Goal: Task Accomplishment & Management: Manage account settings

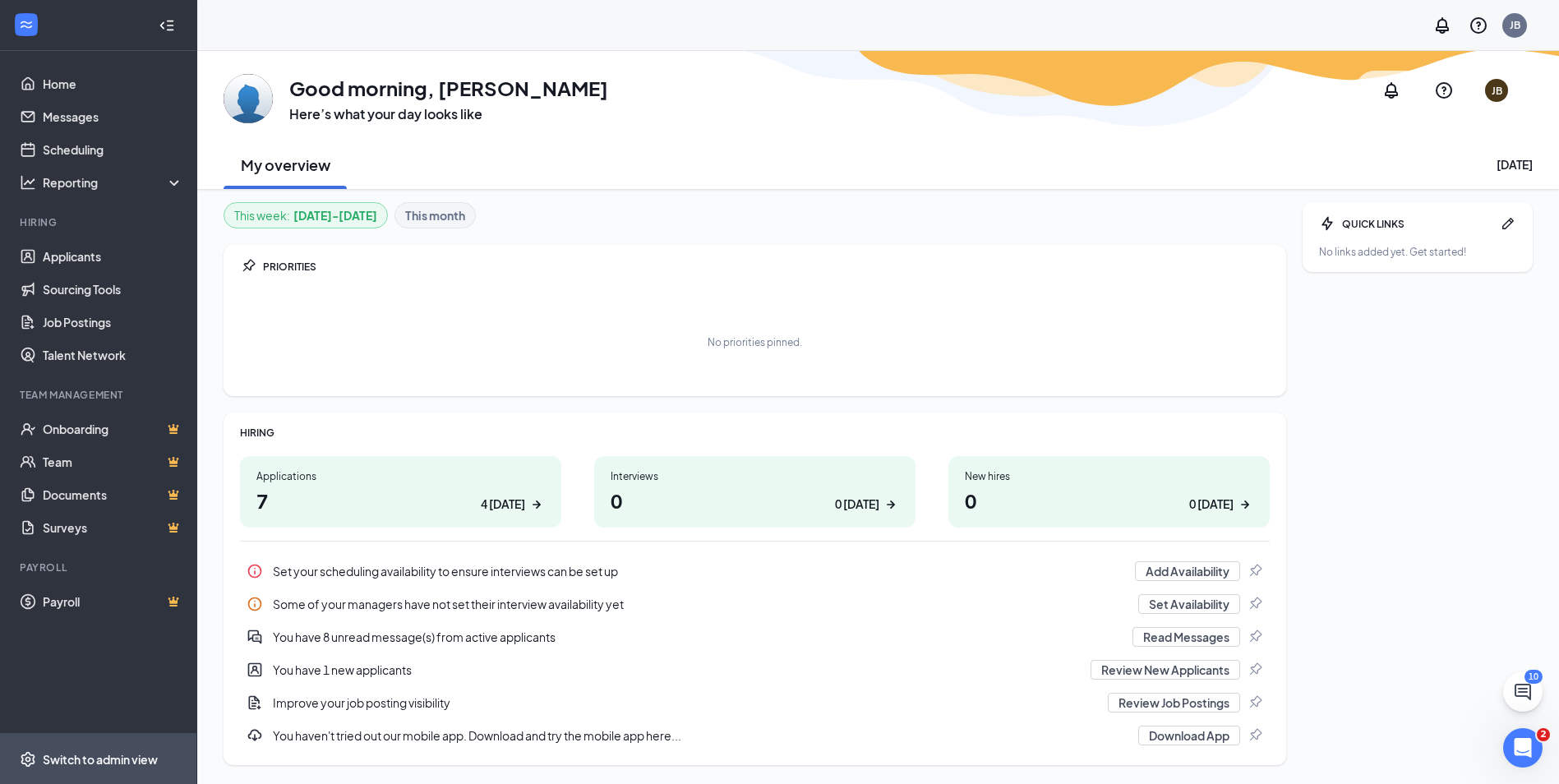
click at [61, 761] on div "Switch to admin view" at bounding box center [100, 758] width 115 height 16
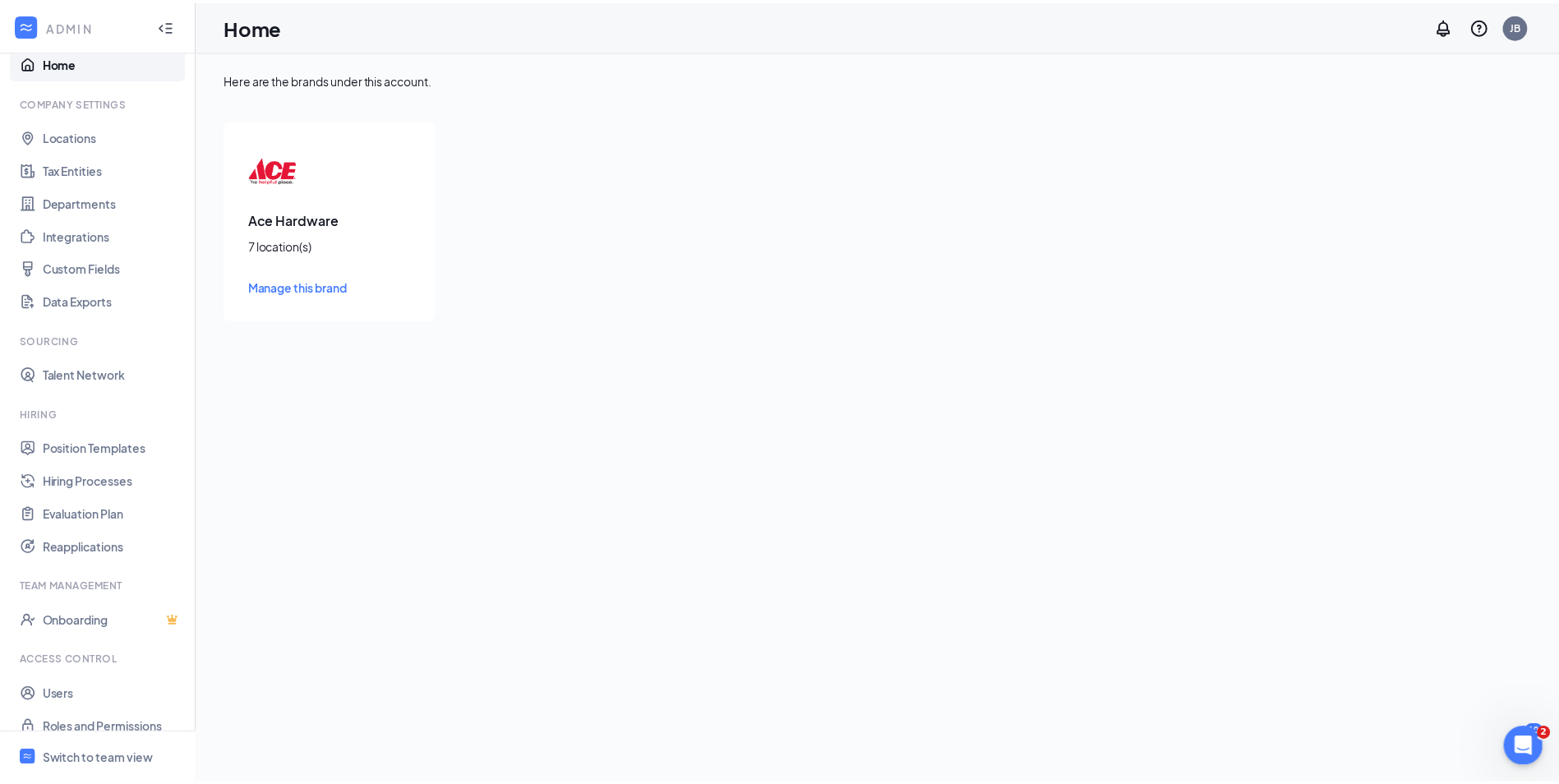
scroll to position [39, 0]
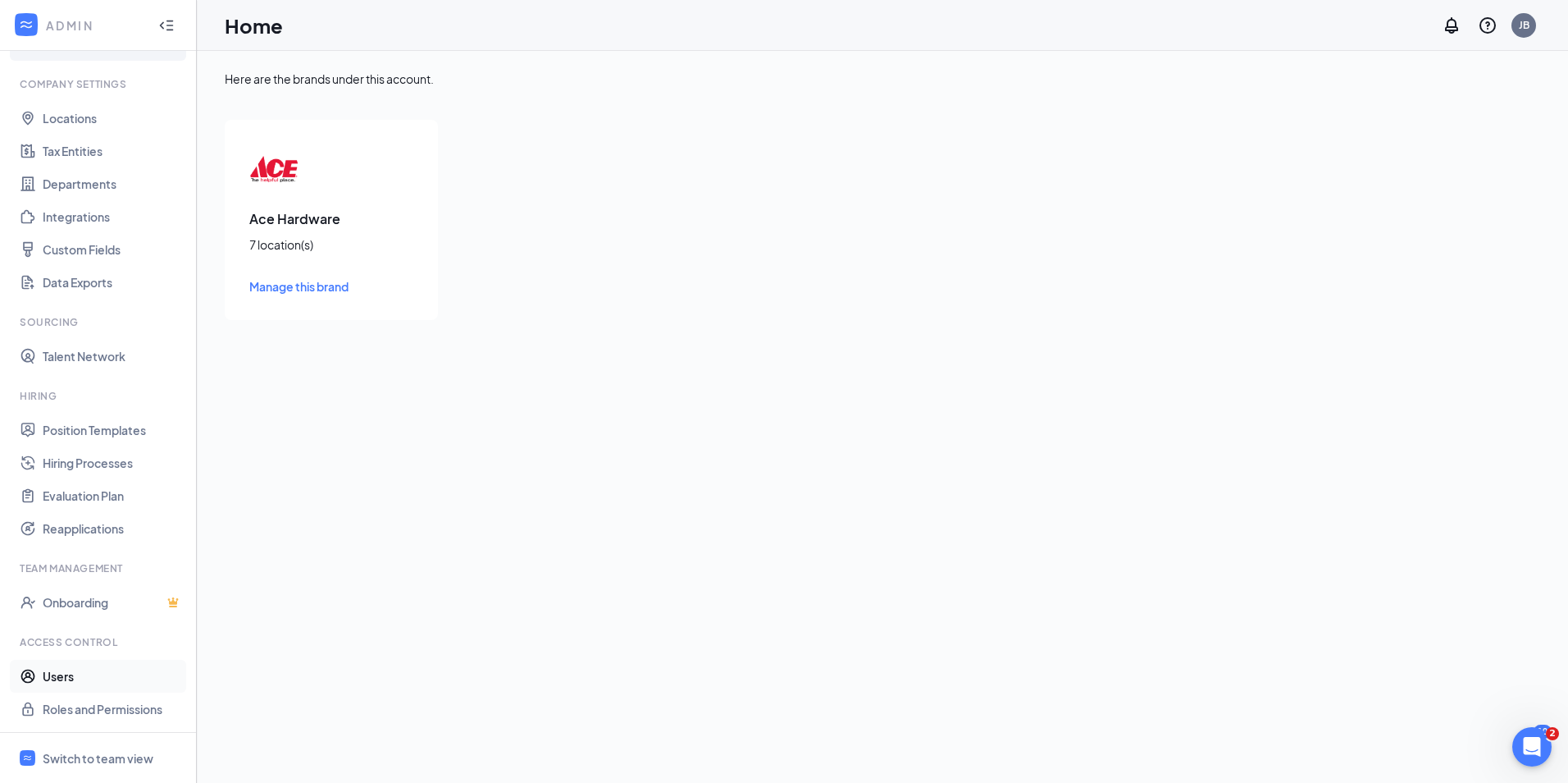
click at [58, 675] on link "Users" at bounding box center [113, 676] width 140 height 32
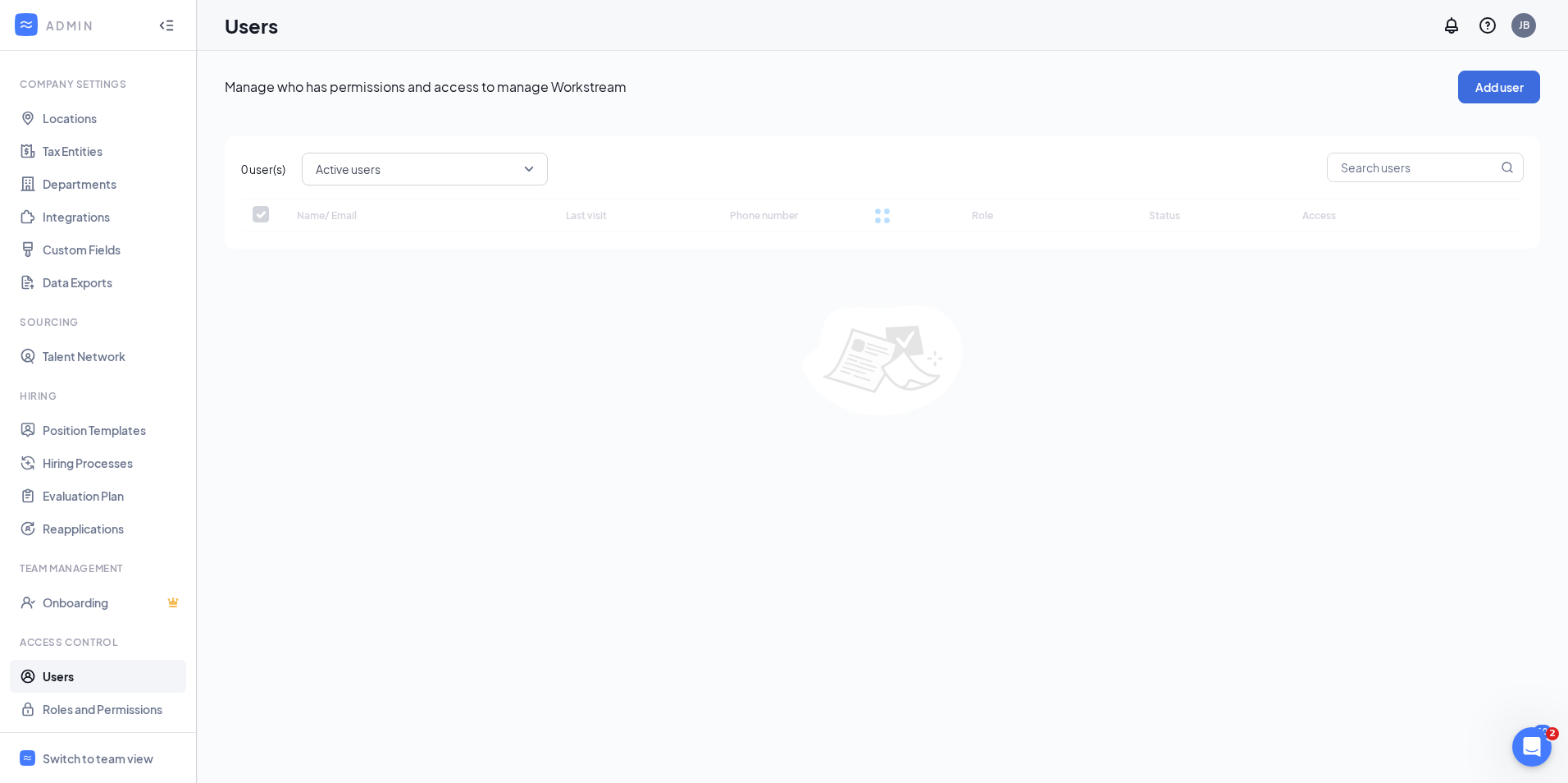
checkbox input "false"
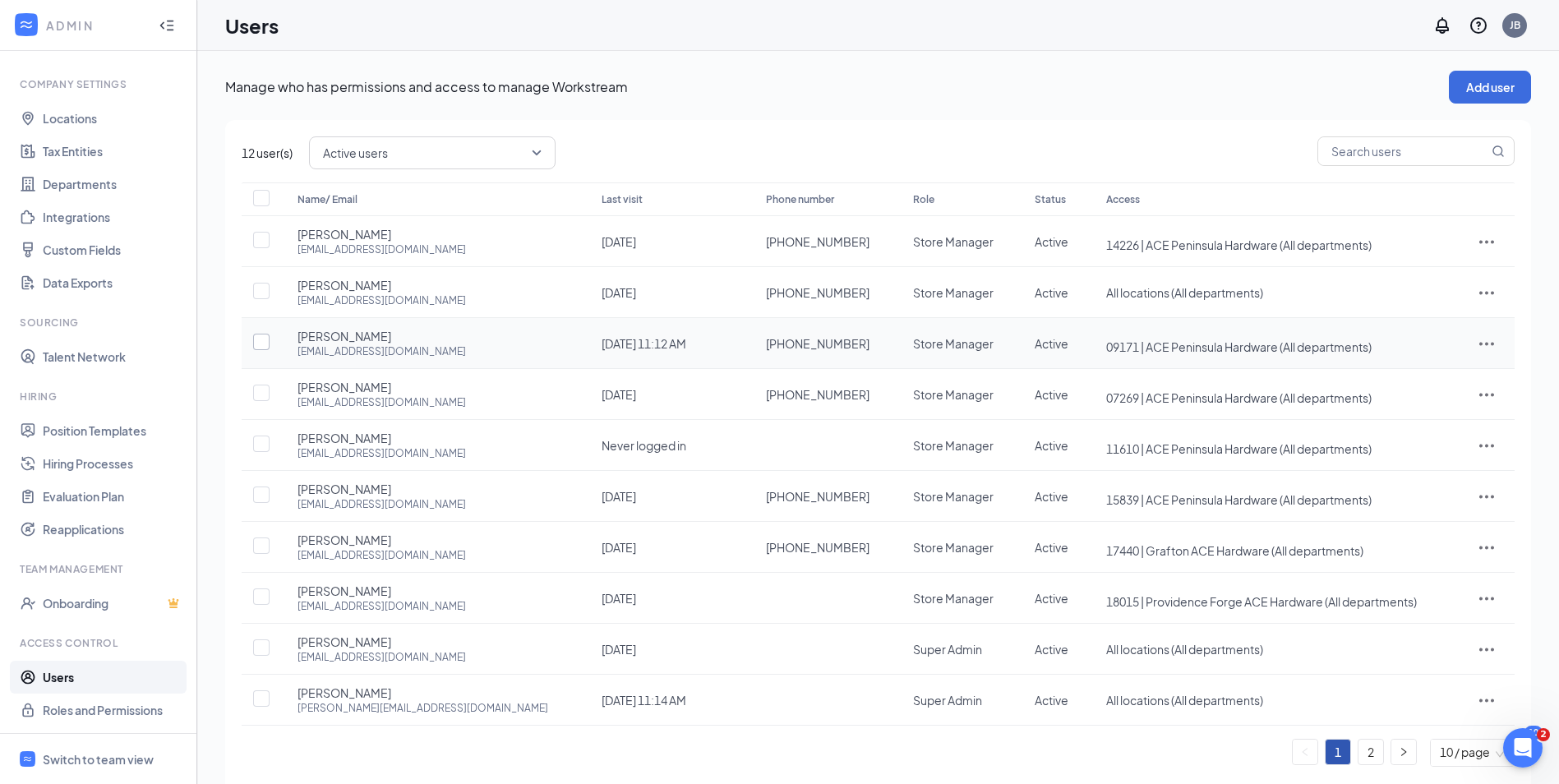
click at [265, 343] on input "checkbox" at bounding box center [261, 341] width 16 height 16
checkbox input "true"
click at [345, 341] on div "[PERSON_NAME] [EMAIL_ADDRESS][DOMAIN_NAME]" at bounding box center [433, 343] width 271 height 31
click at [1488, 337] on icon "ActionsIcon" at bounding box center [1486, 343] width 20 height 20
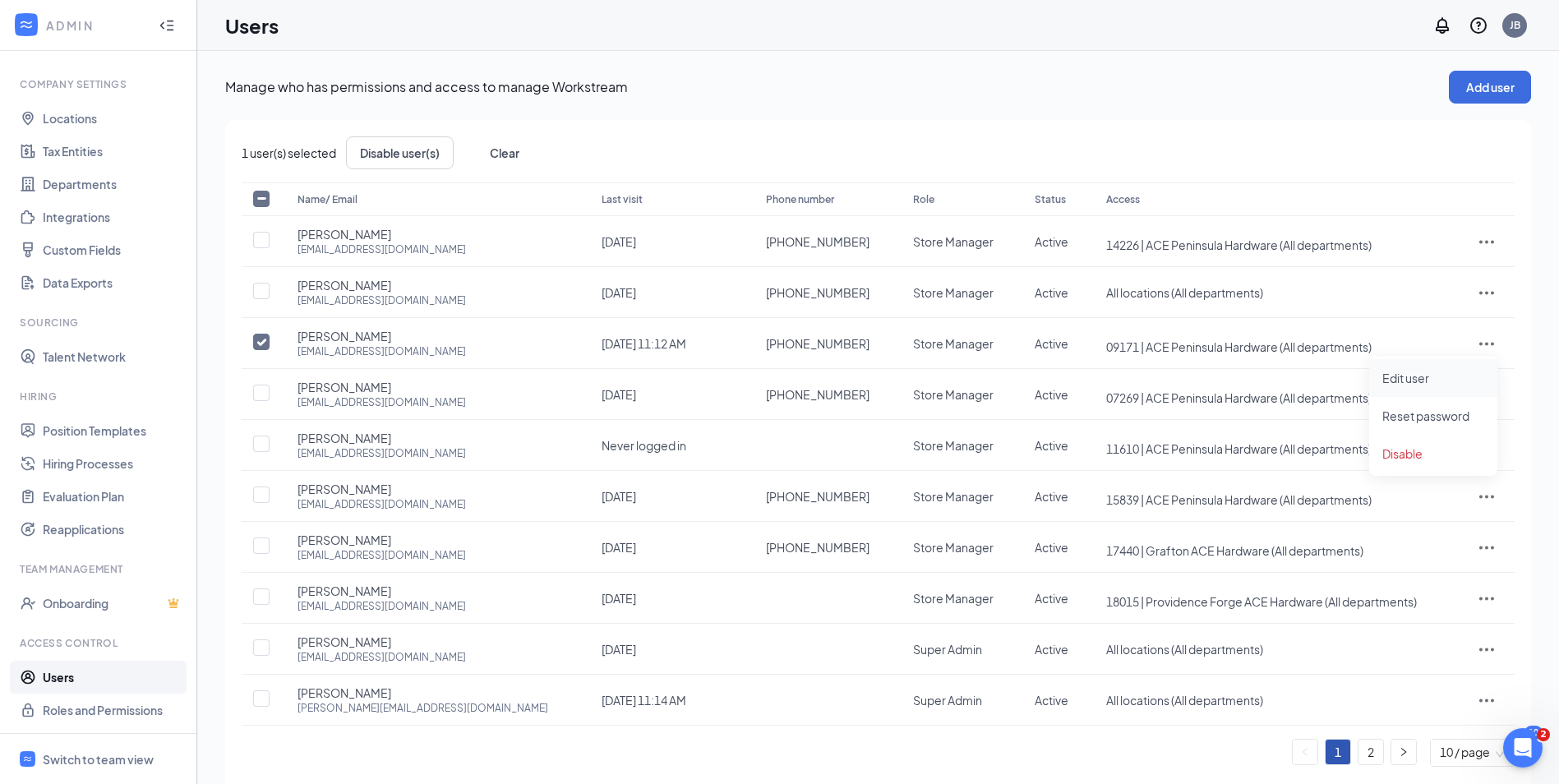
click at [1402, 380] on span "Edit user" at bounding box center [1405, 377] width 47 height 15
type input "[PHONE_NUMBER]"
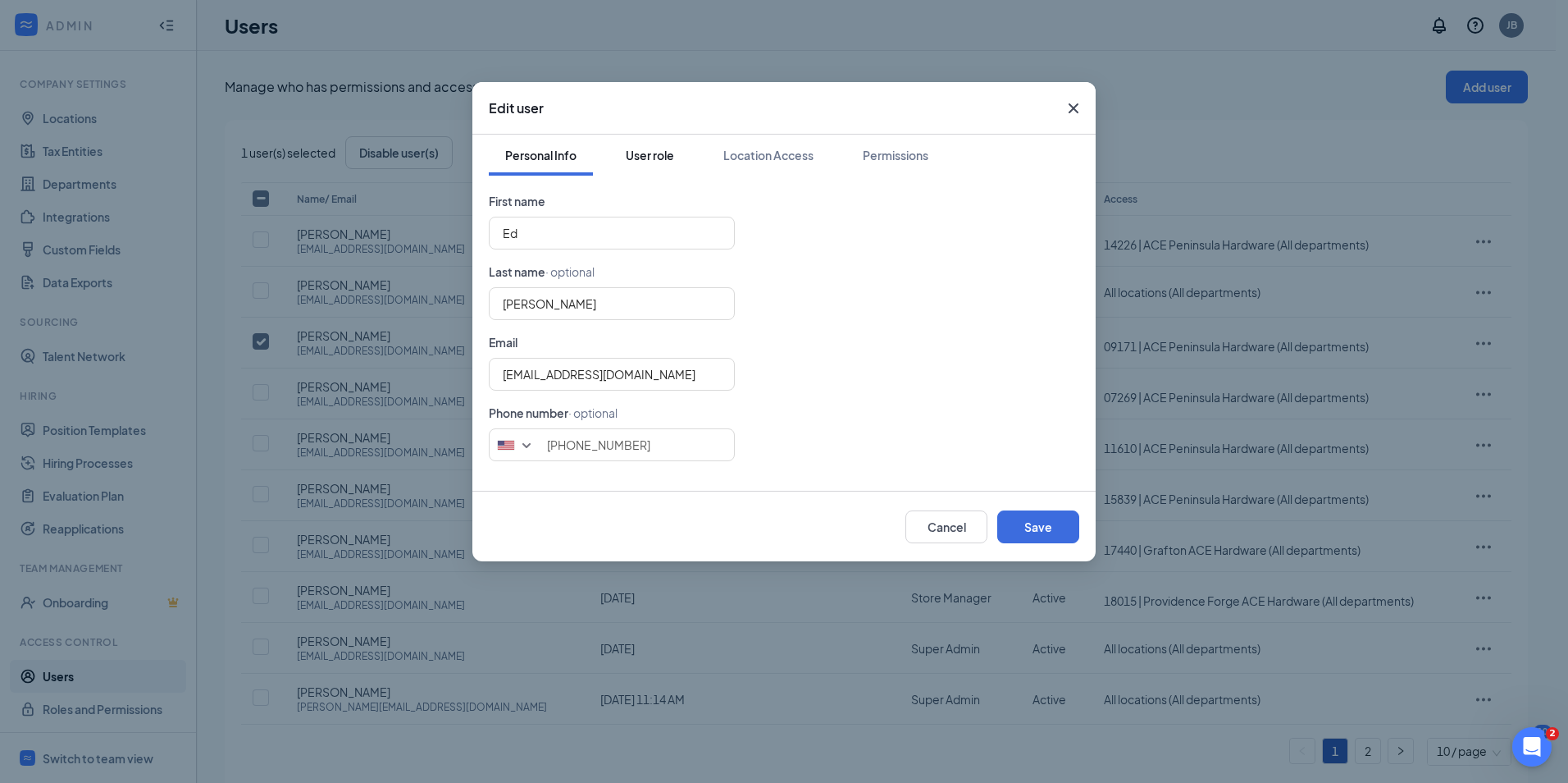
click at [645, 156] on div "User role" at bounding box center [650, 155] width 49 height 16
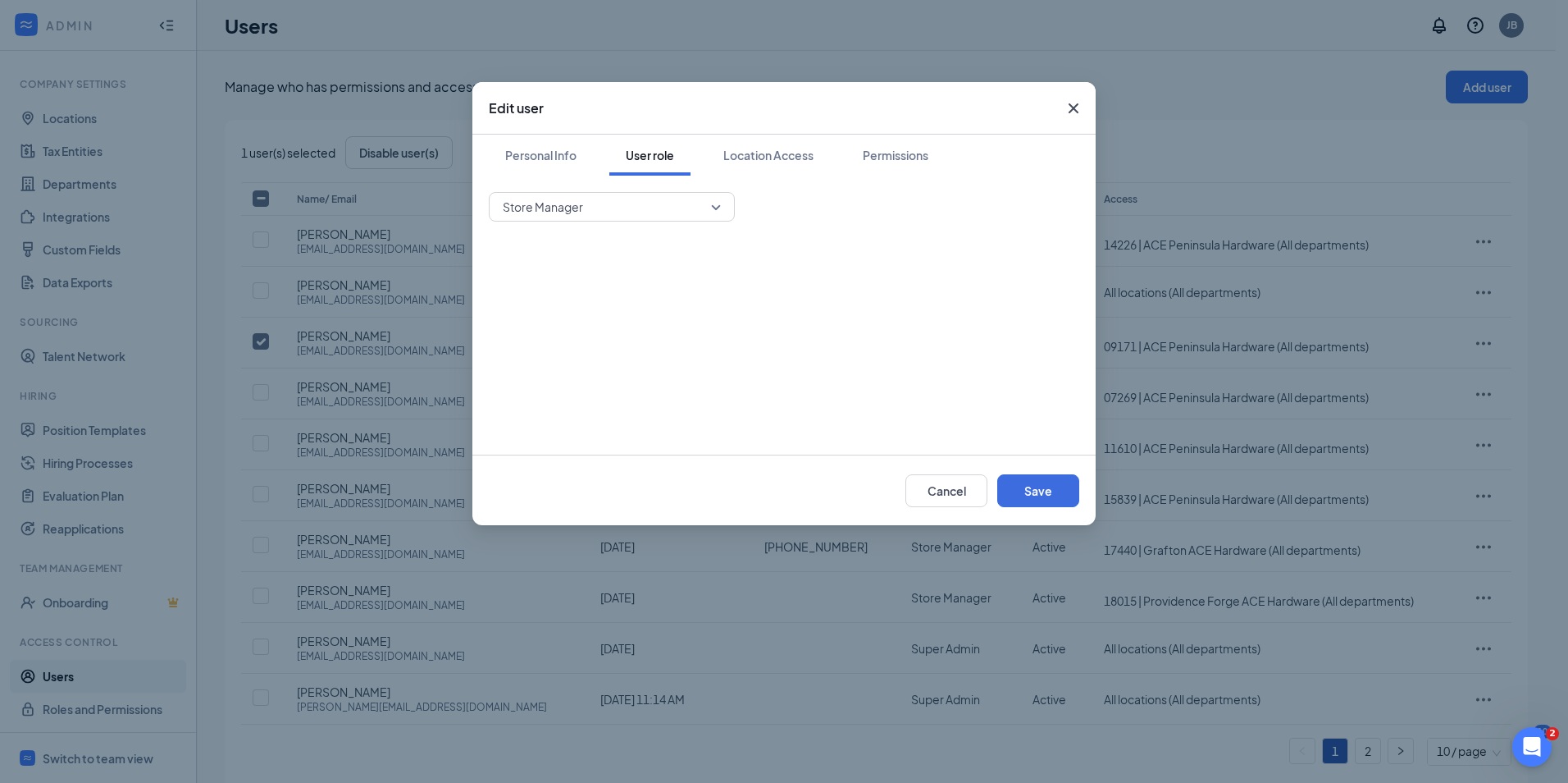
click at [719, 213] on span "Store Manager" at bounding box center [612, 207] width 219 height 25
click at [772, 158] on div "Location Access" at bounding box center [769, 155] width 90 height 16
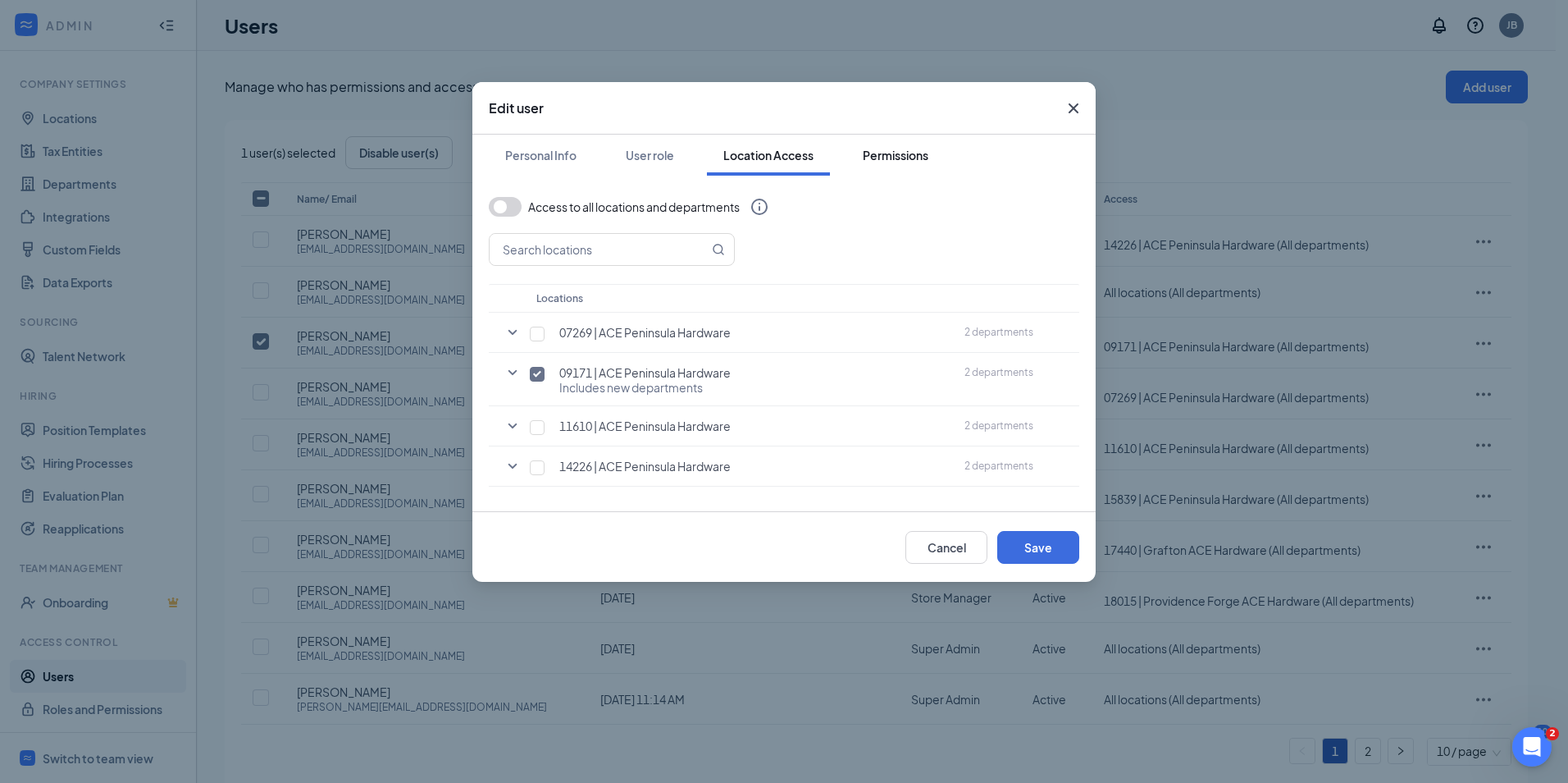
click at [900, 161] on div "Permissions" at bounding box center [895, 155] width 66 height 16
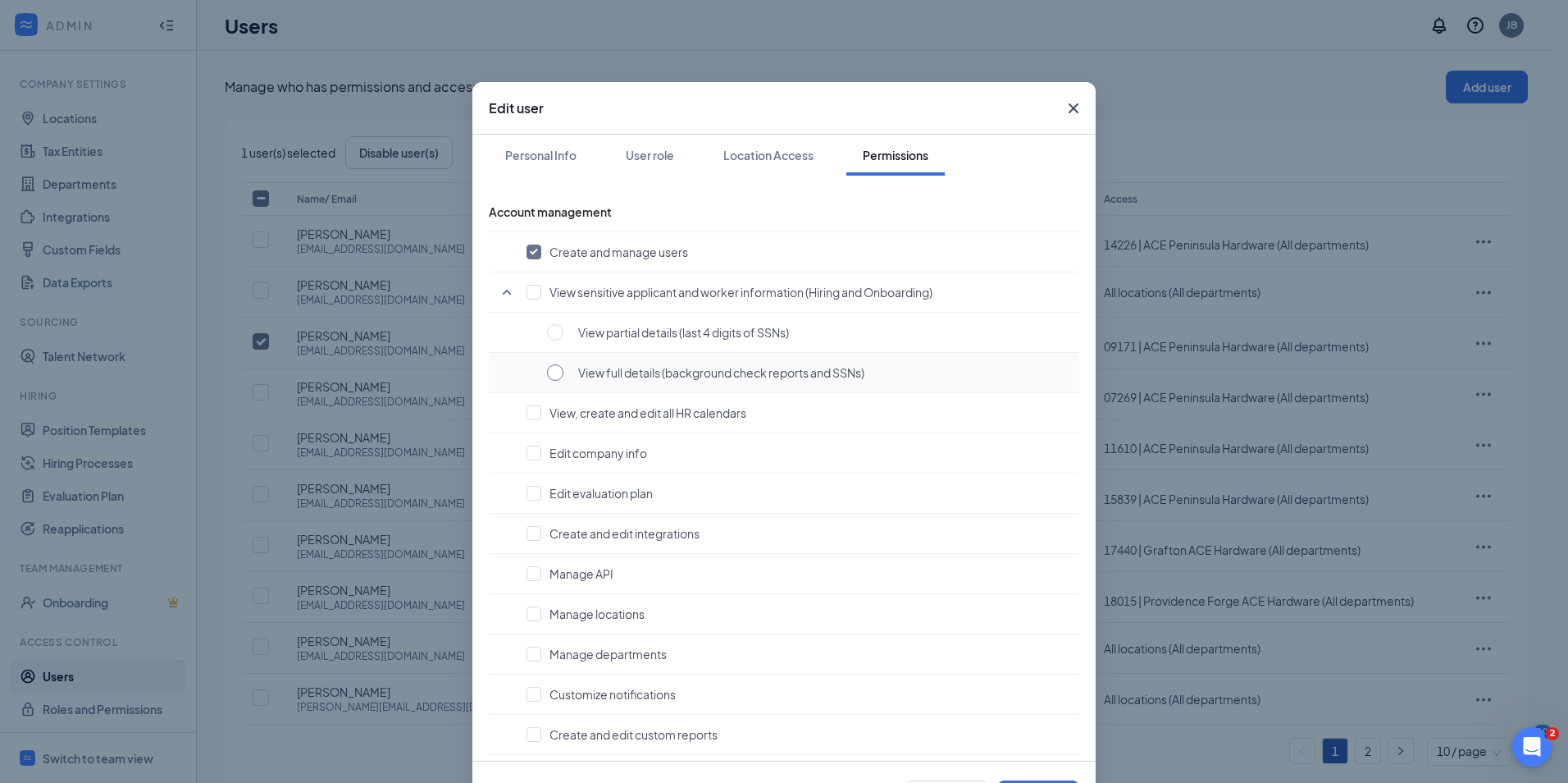
click at [555, 372] on input "radio" at bounding box center [555, 372] width 16 height 16
radio input "true"
click at [555, 372] on input "radio" at bounding box center [555, 372] width 16 height 16
checkbox input "false"
radio input "false"
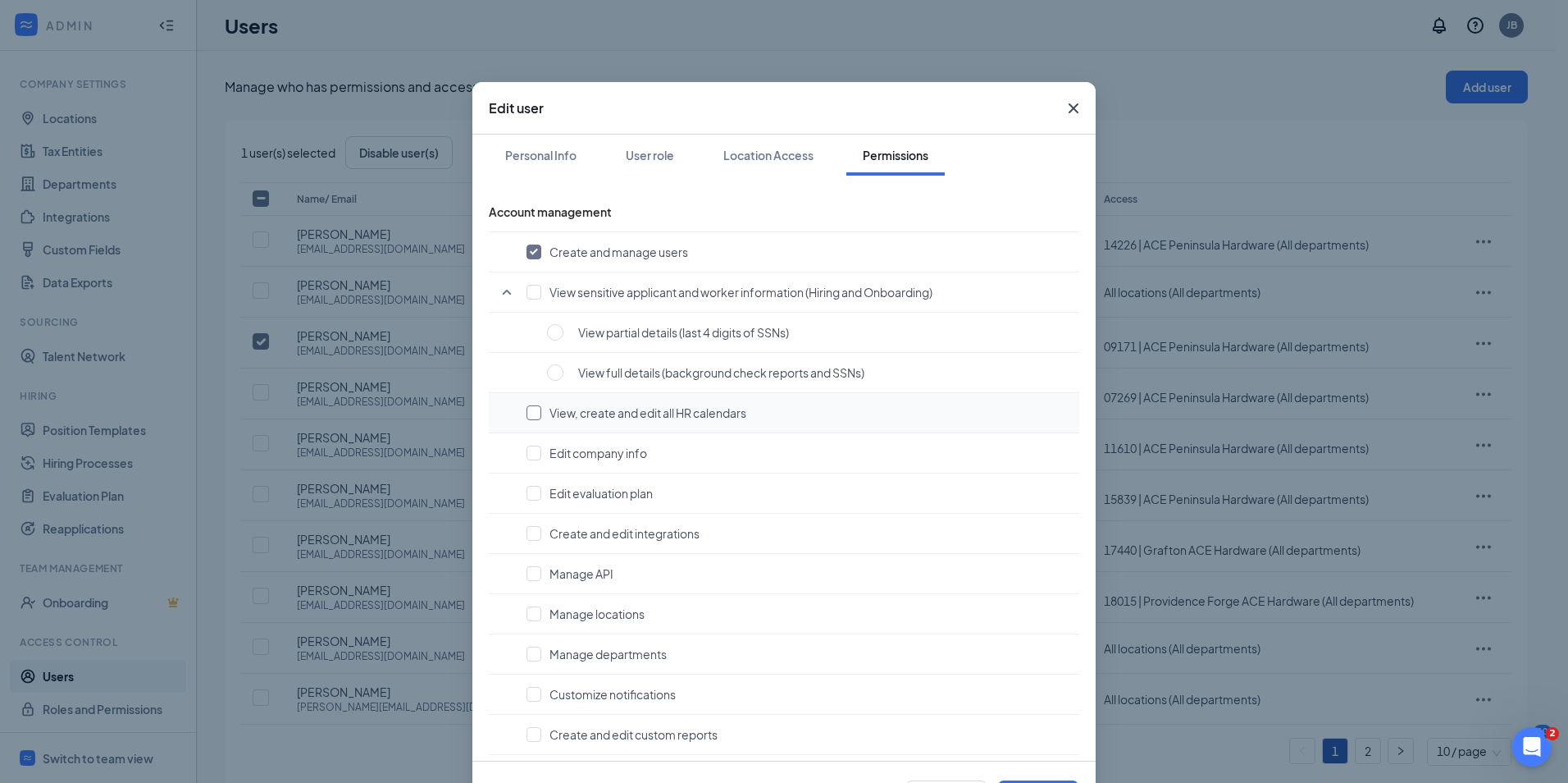
click at [527, 412] on input "checkbox" at bounding box center [533, 412] width 15 height 15
checkbox input "true"
click at [533, 247] on input "checkbox" at bounding box center [533, 251] width 15 height 15
checkbox input "false"
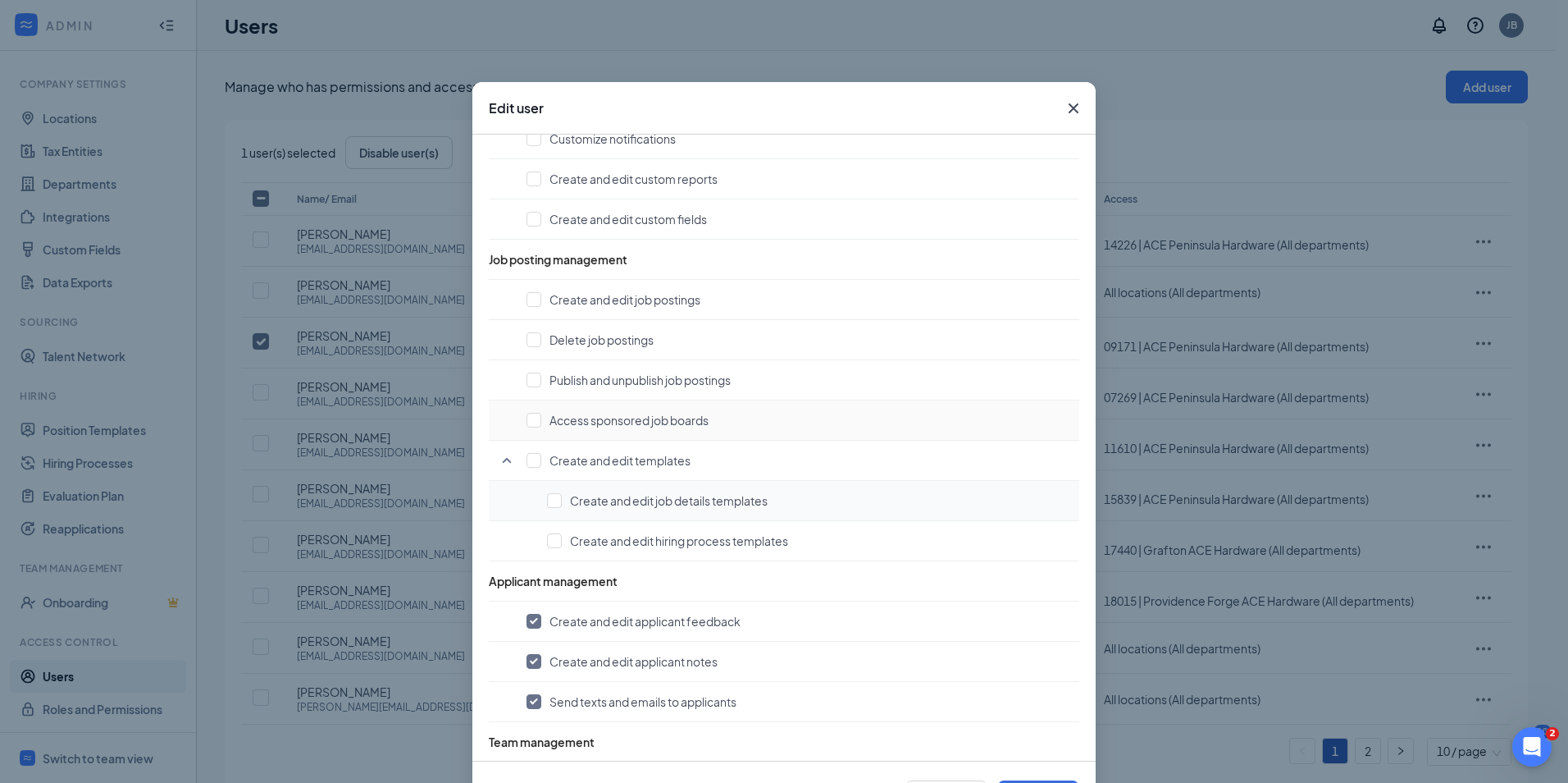
scroll to position [657, 0]
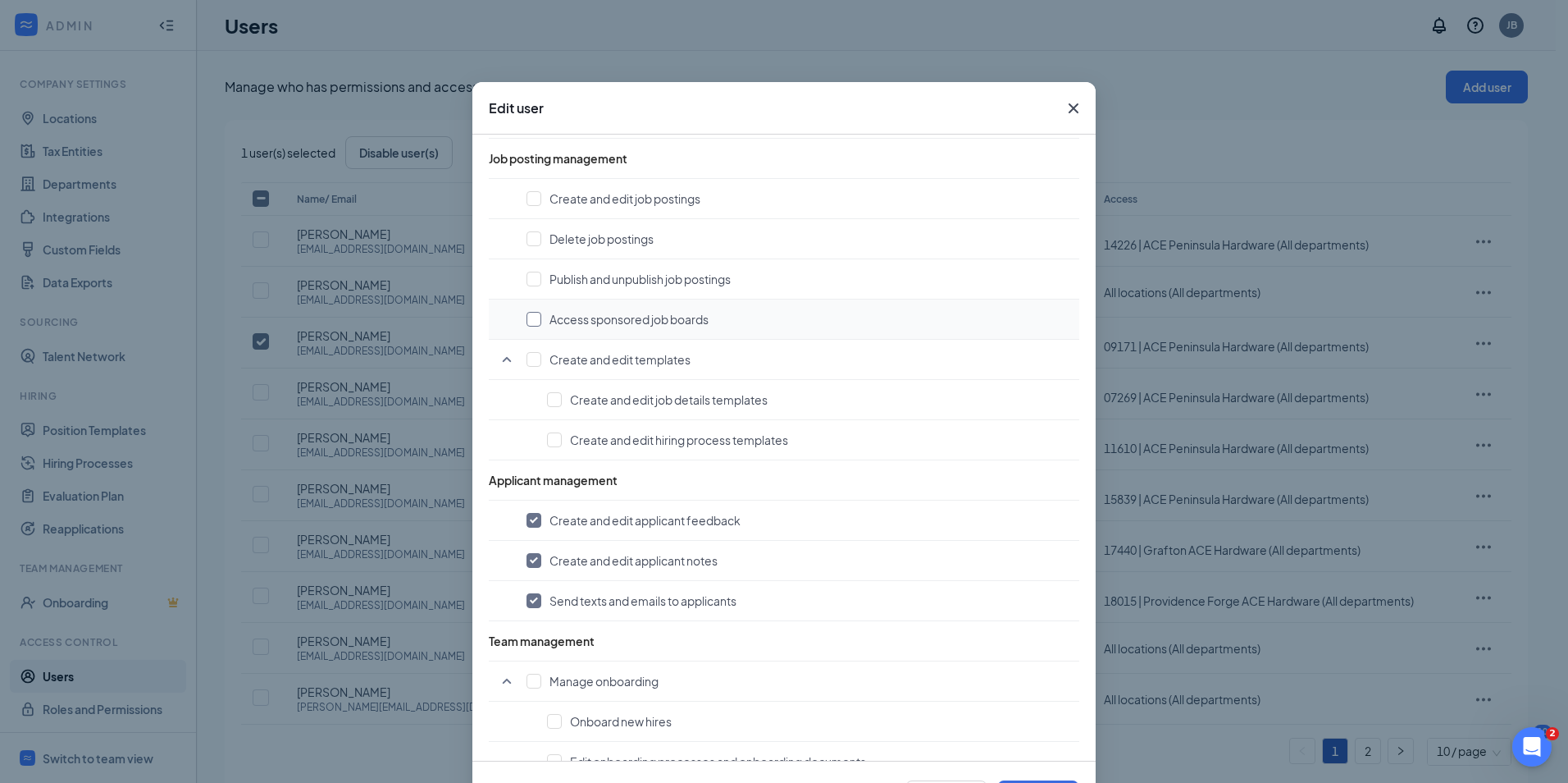
click at [527, 321] on input "checkbox" at bounding box center [533, 318] width 15 height 15
checkbox input "true"
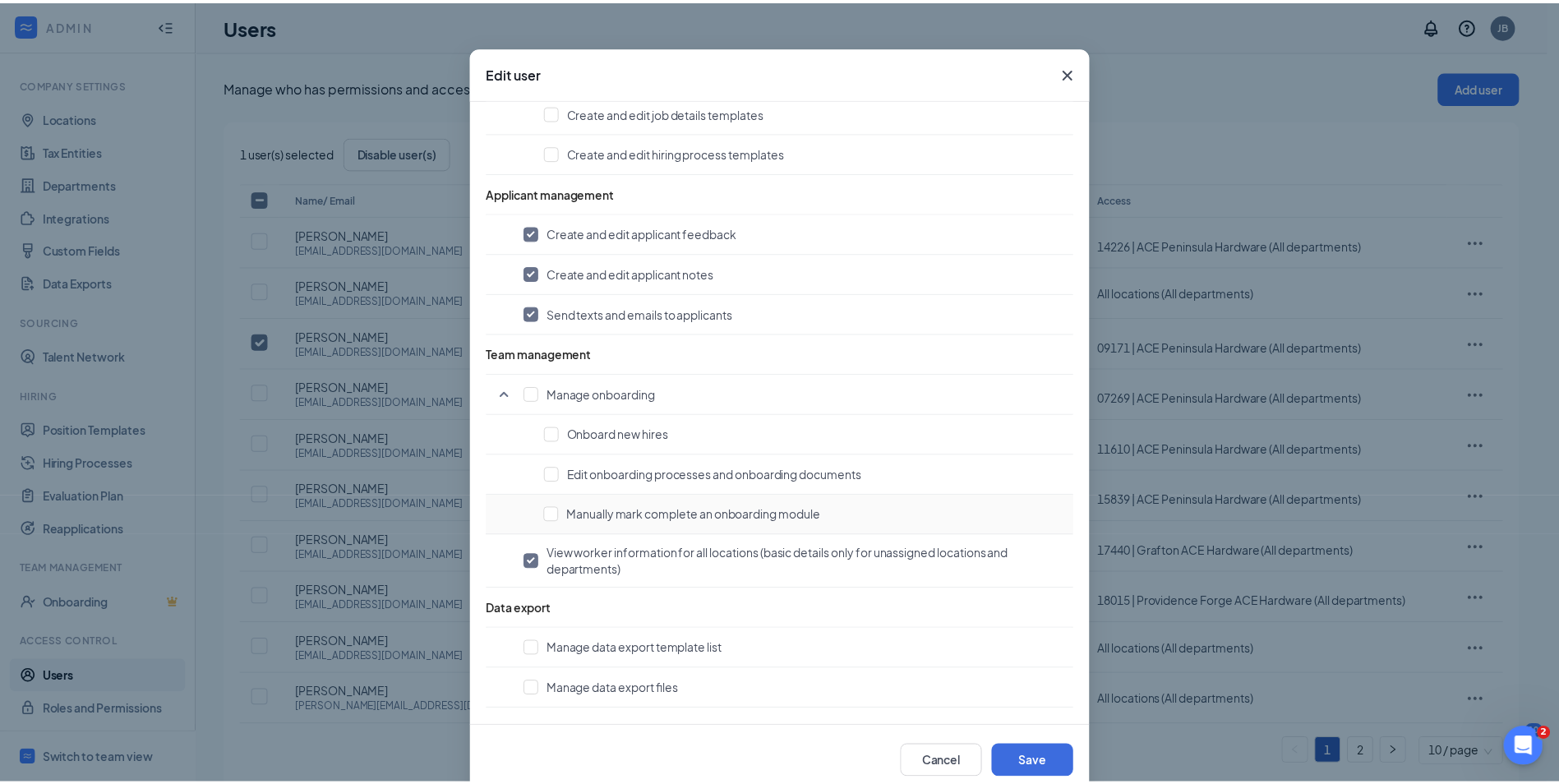
scroll to position [68, 0]
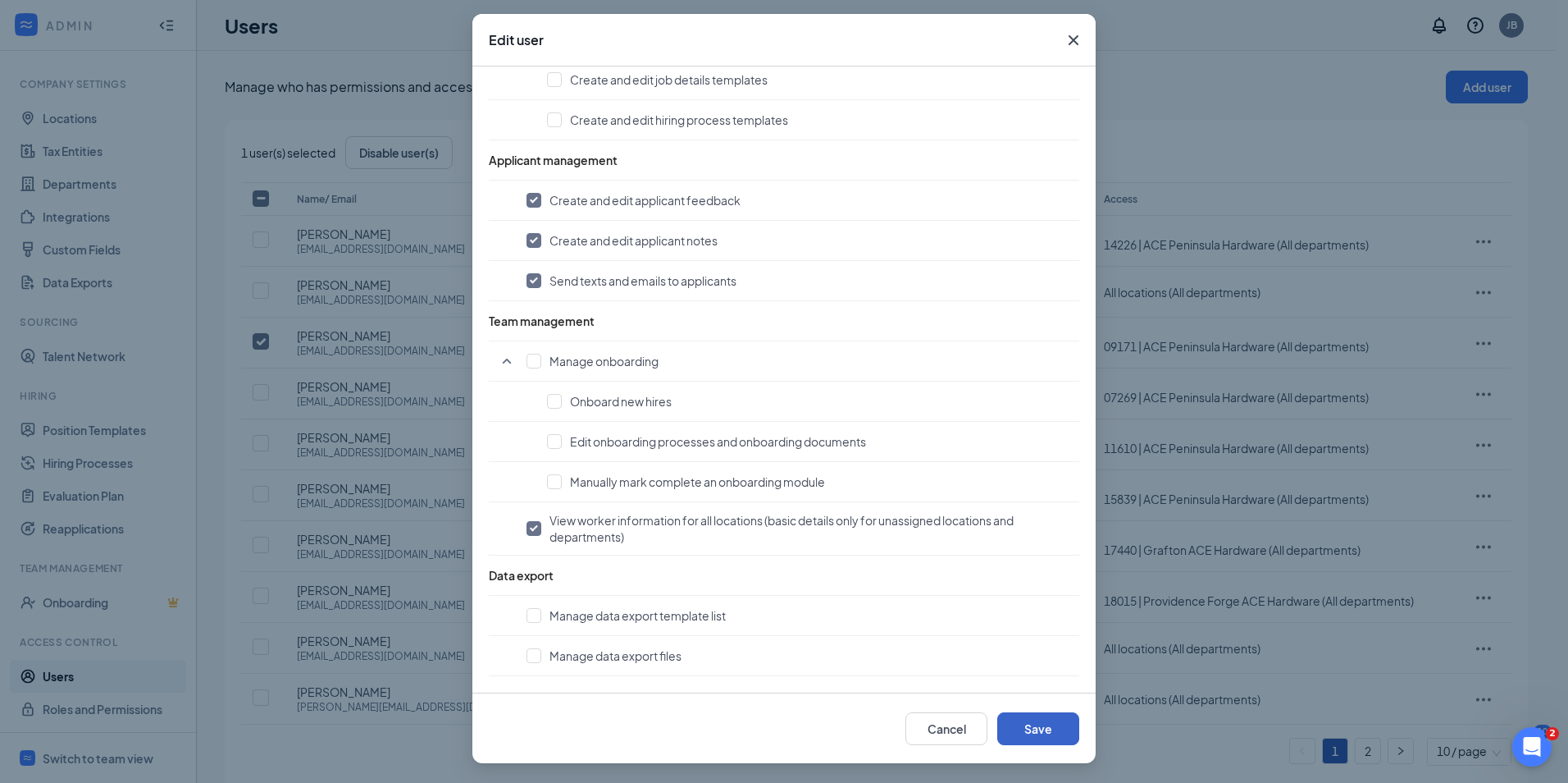
click at [1033, 729] on button "Save" at bounding box center [1039, 728] width 82 height 32
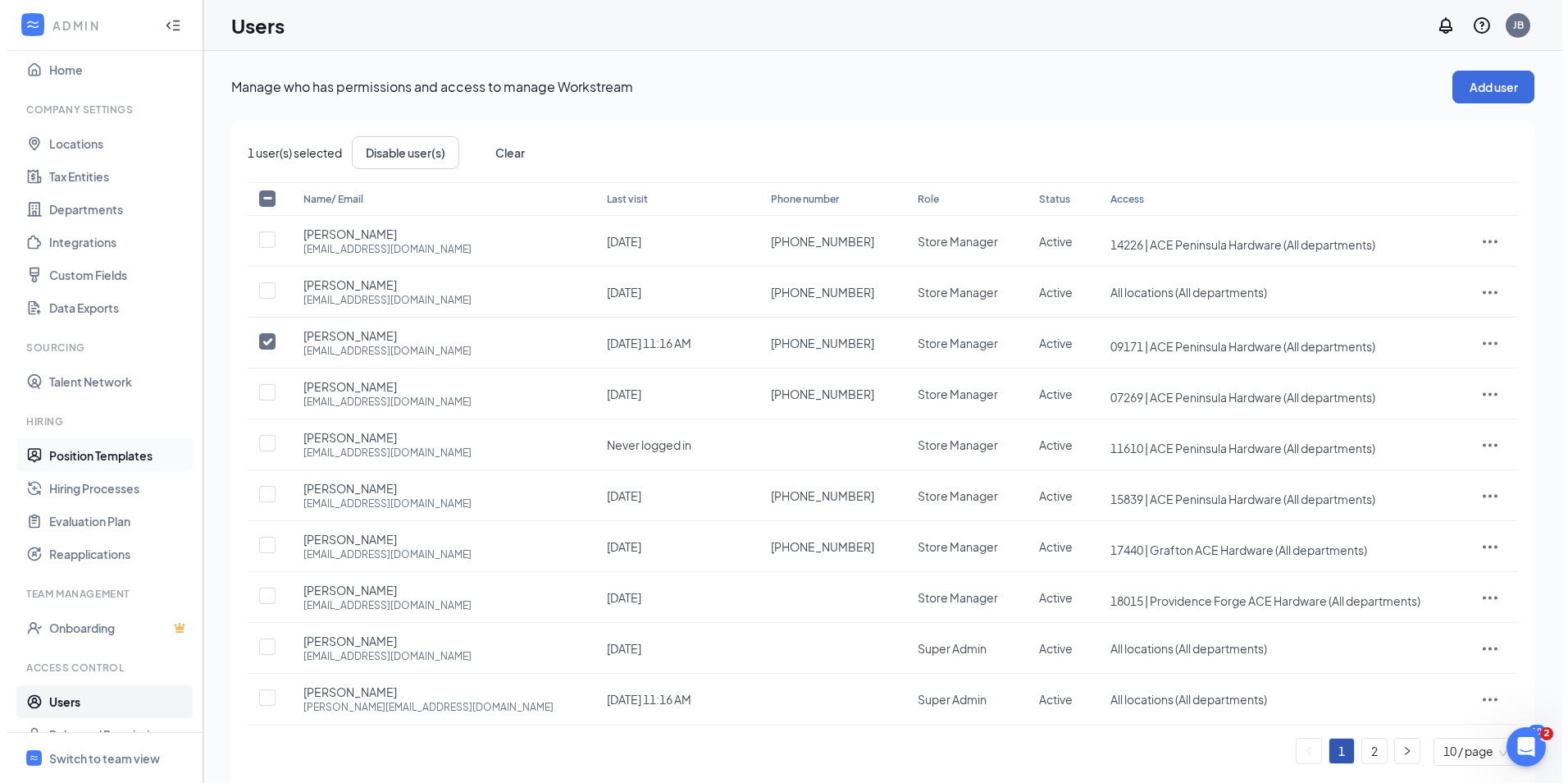
scroll to position [0, 0]
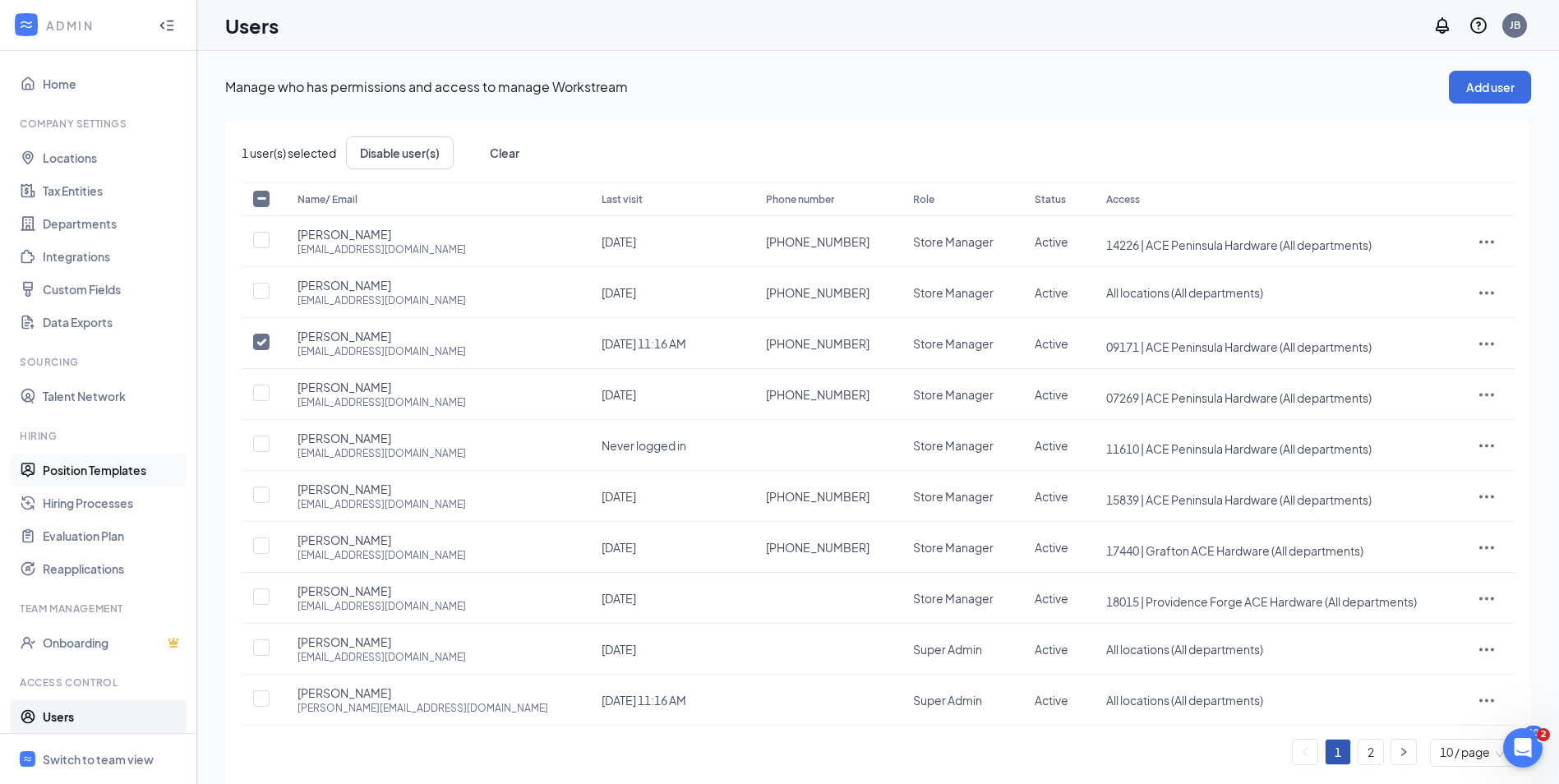
click at [93, 463] on link "Position Templates" at bounding box center [113, 469] width 140 height 32
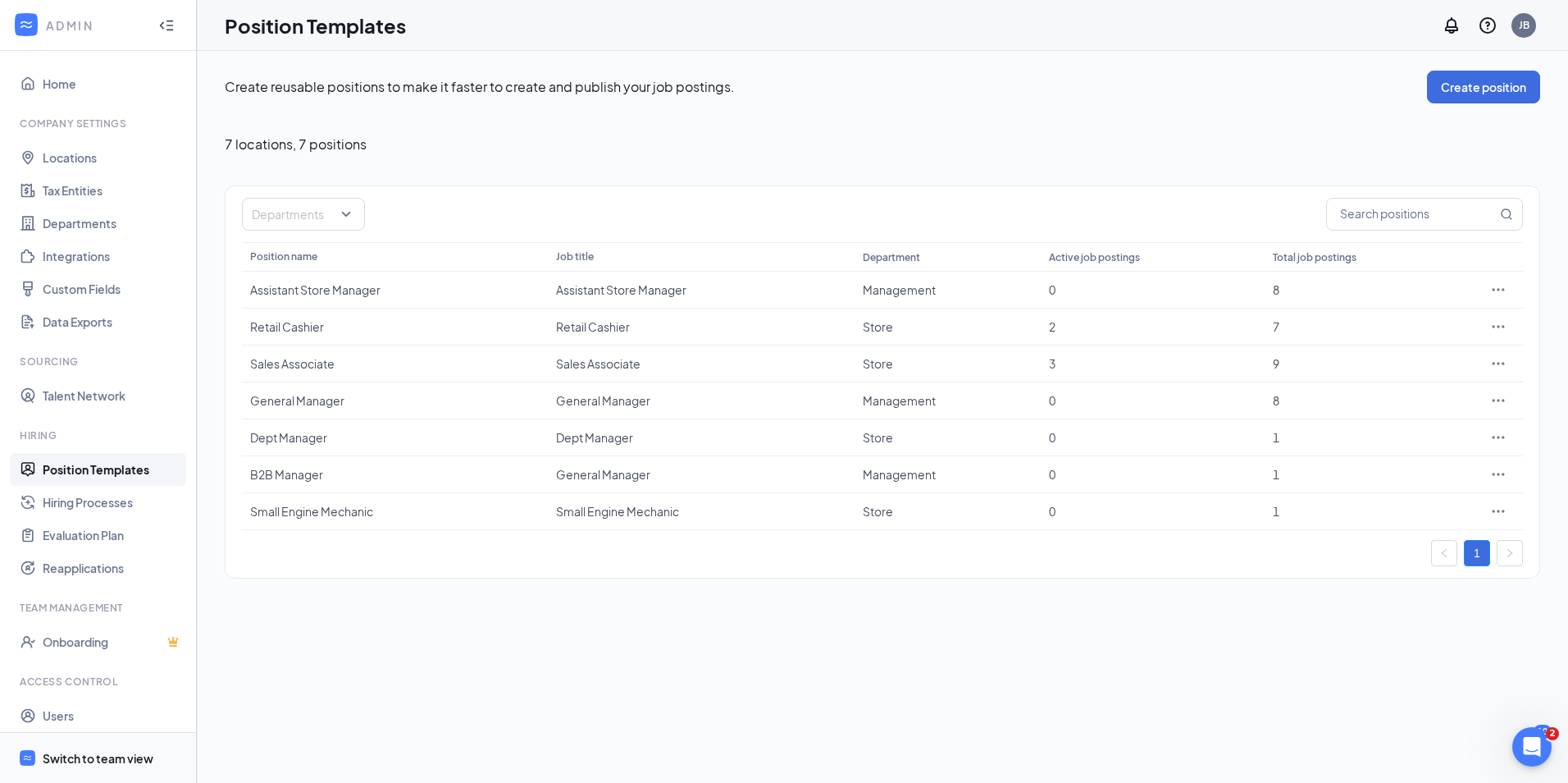
click at [80, 760] on div "Switch to team view" at bounding box center [98, 757] width 111 height 16
